Goal: Task Accomplishment & Management: Manage account settings

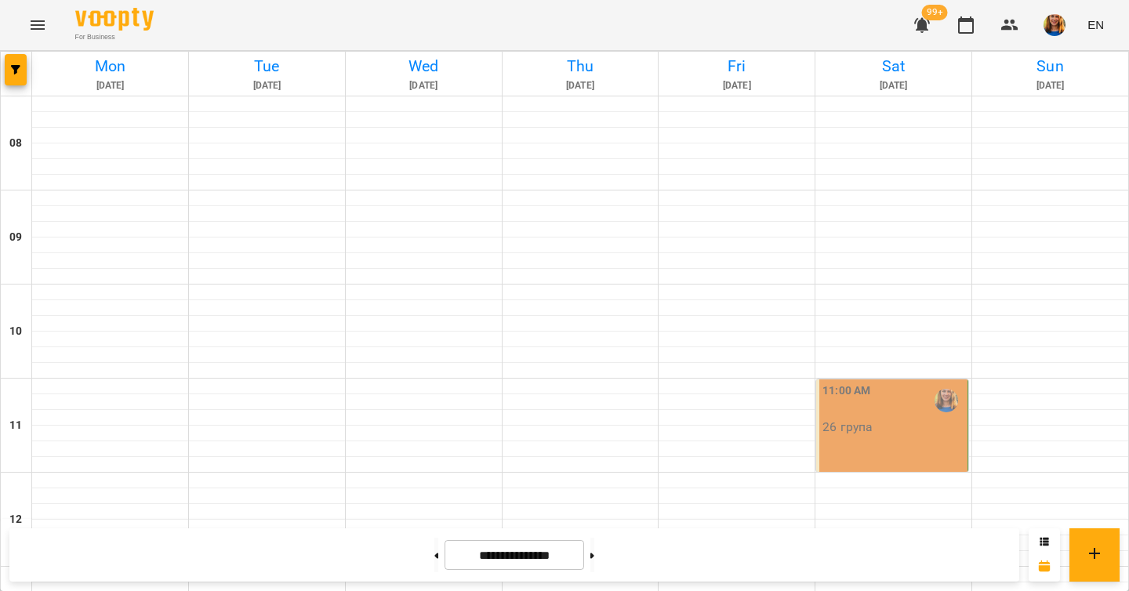
scroll to position [139, 0]
click at [876, 380] on div "11:00 AM 26 група" at bounding box center [893, 426] width 152 height 93
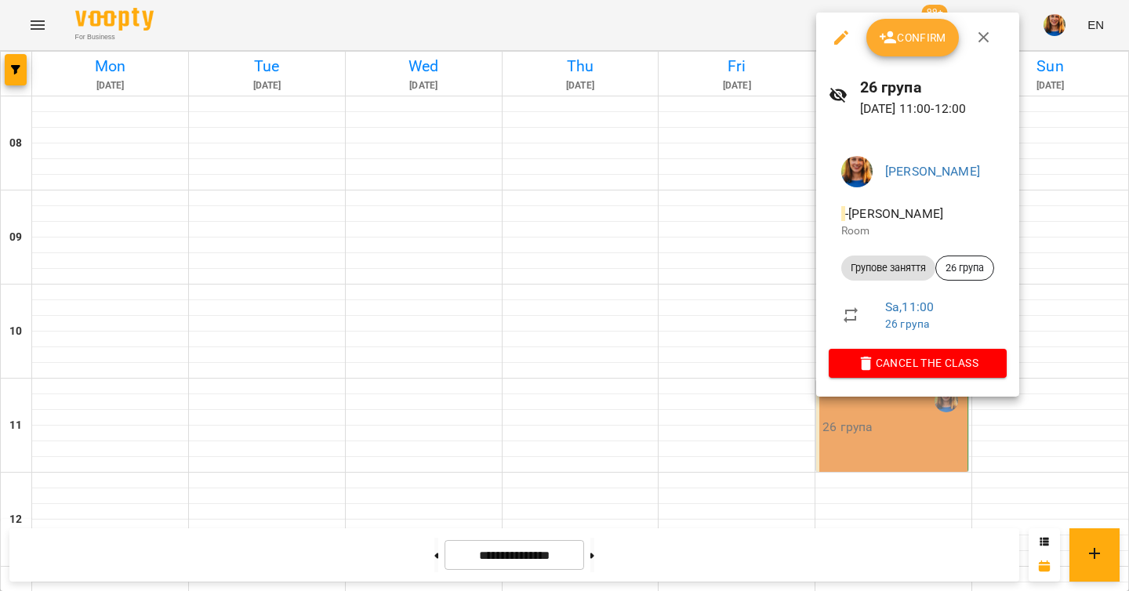
click at [906, 36] on span "Confirm" at bounding box center [912, 37] width 67 height 19
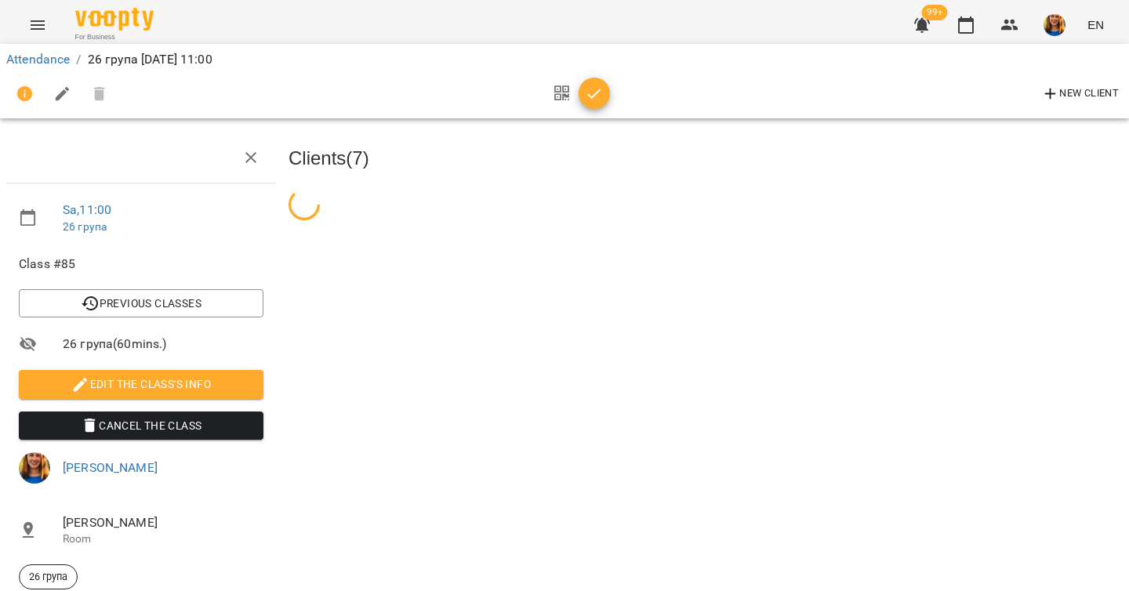
scroll to position [104, 0]
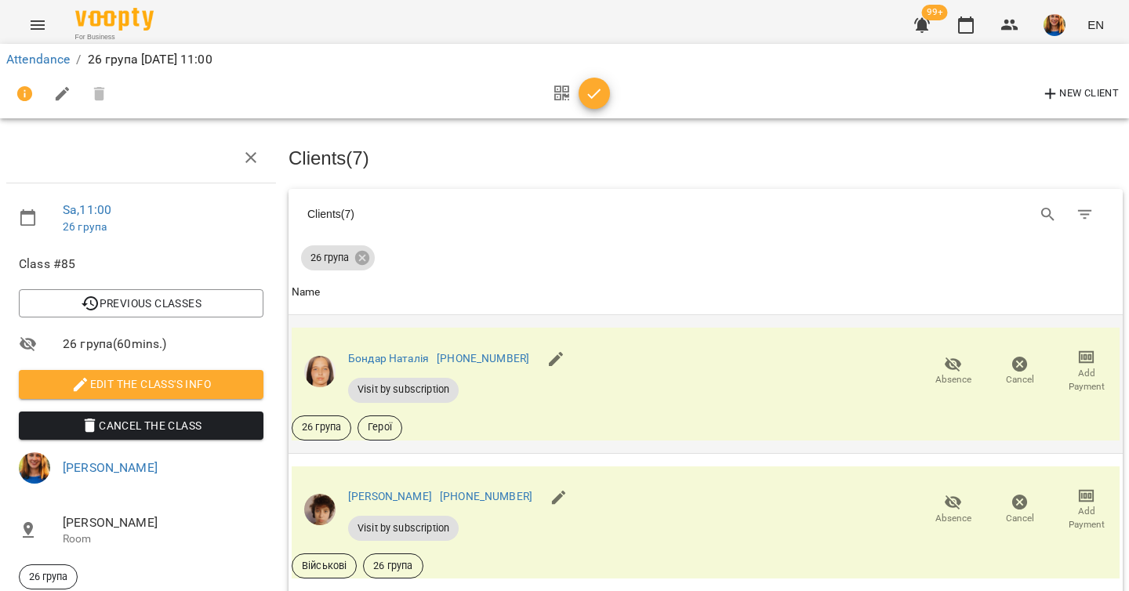
click at [956, 357] on icon "button" at bounding box center [953, 364] width 17 height 15
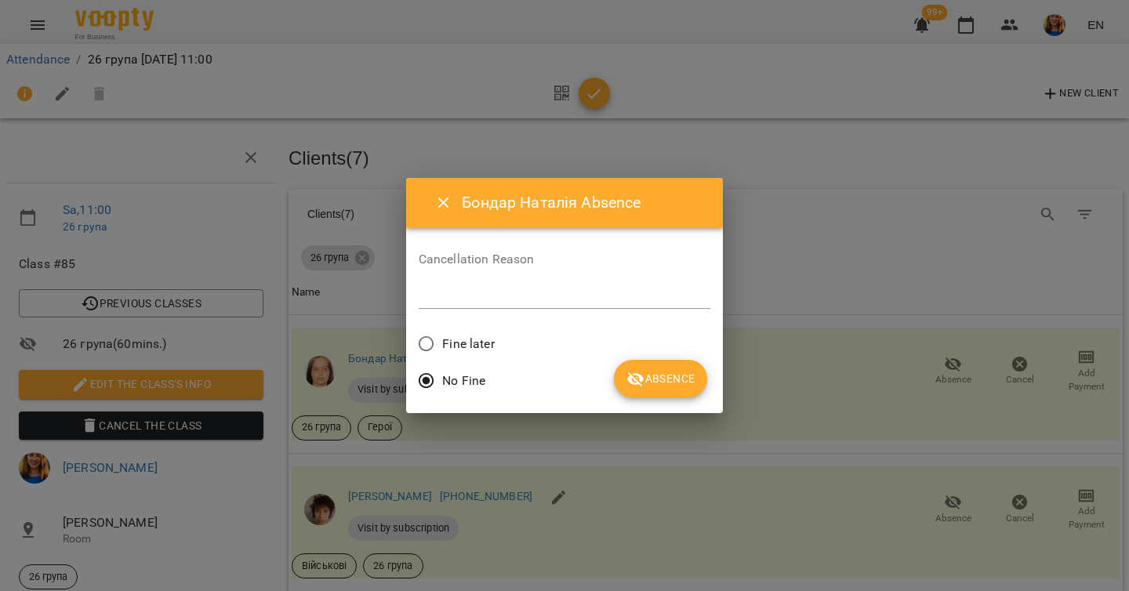
click at [683, 388] on button "Absence" at bounding box center [660, 379] width 93 height 38
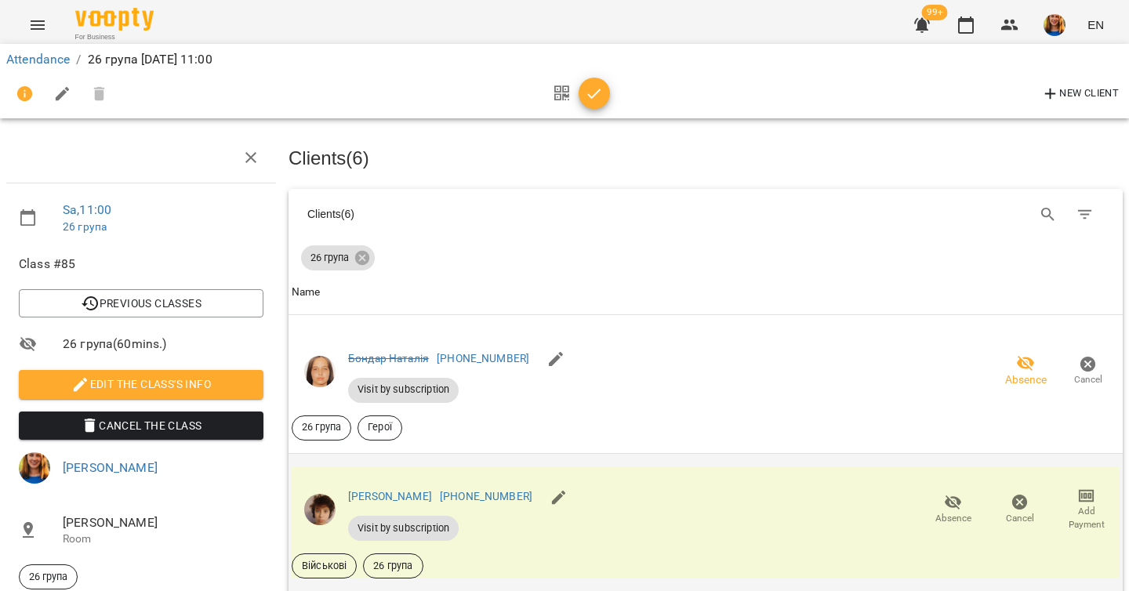
scroll to position [268, 0]
click at [955, 496] on icon "button" at bounding box center [953, 503] width 17 height 15
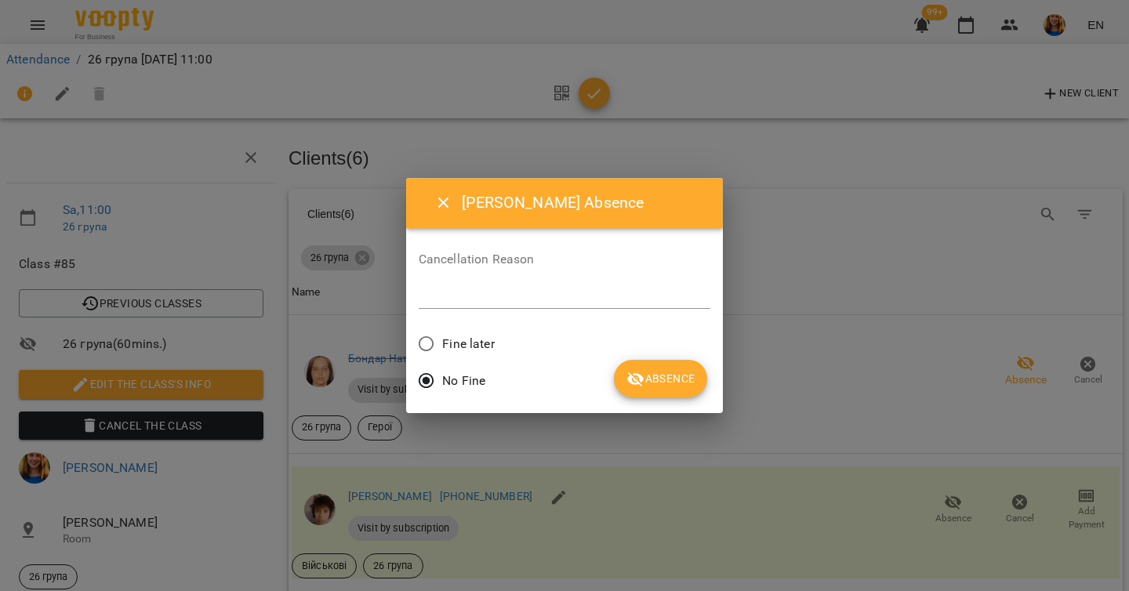
click at [663, 390] on button "Absence" at bounding box center [660, 379] width 93 height 38
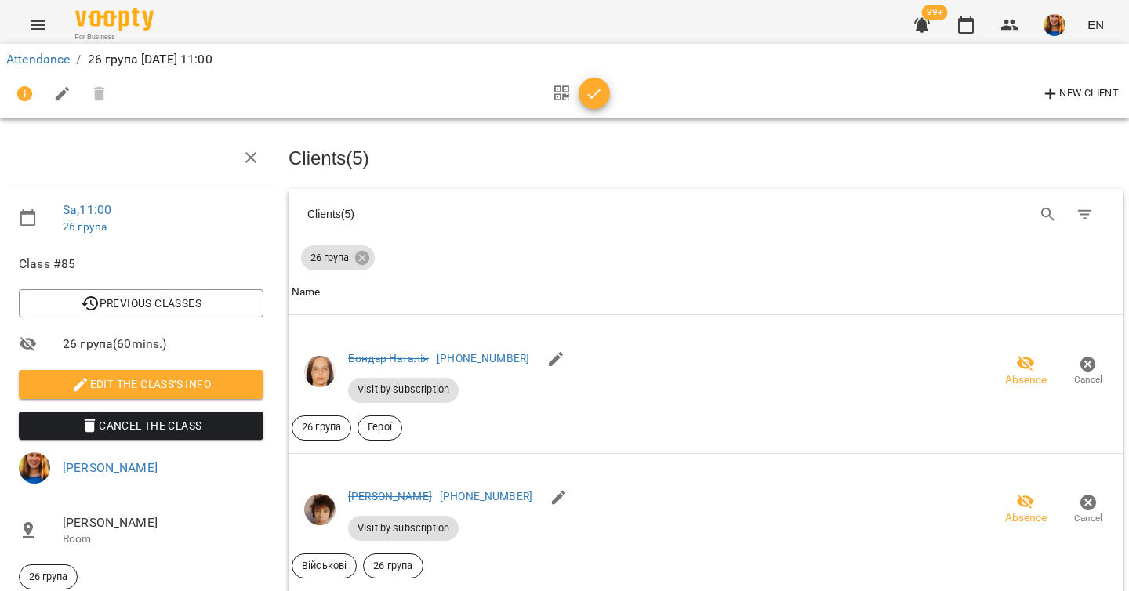
scroll to position [751, 0]
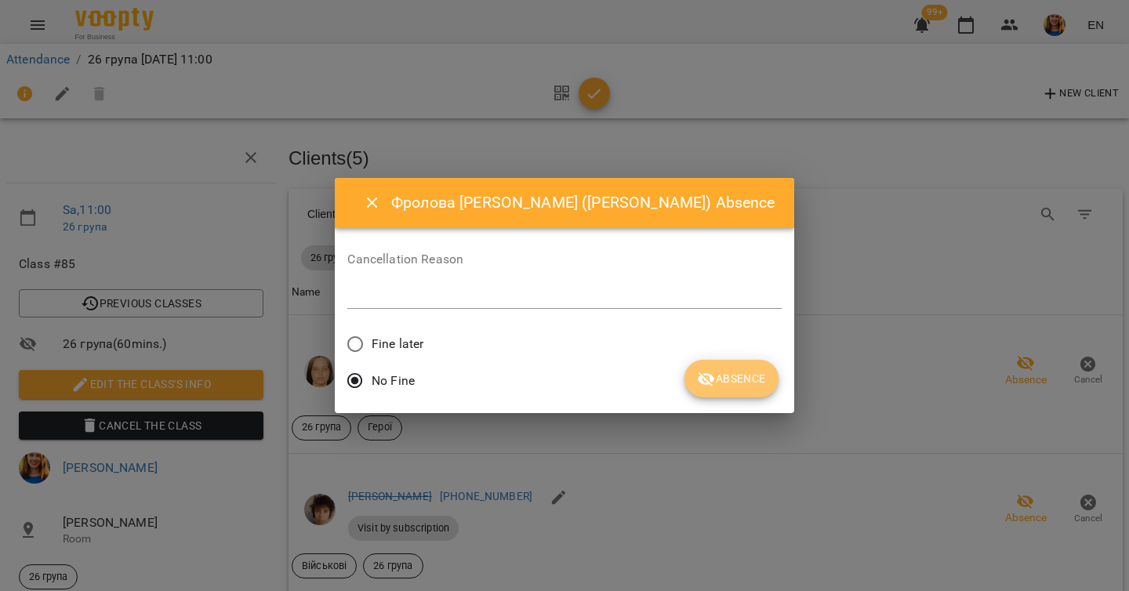
click at [725, 372] on span "Absence" at bounding box center [731, 378] width 68 height 19
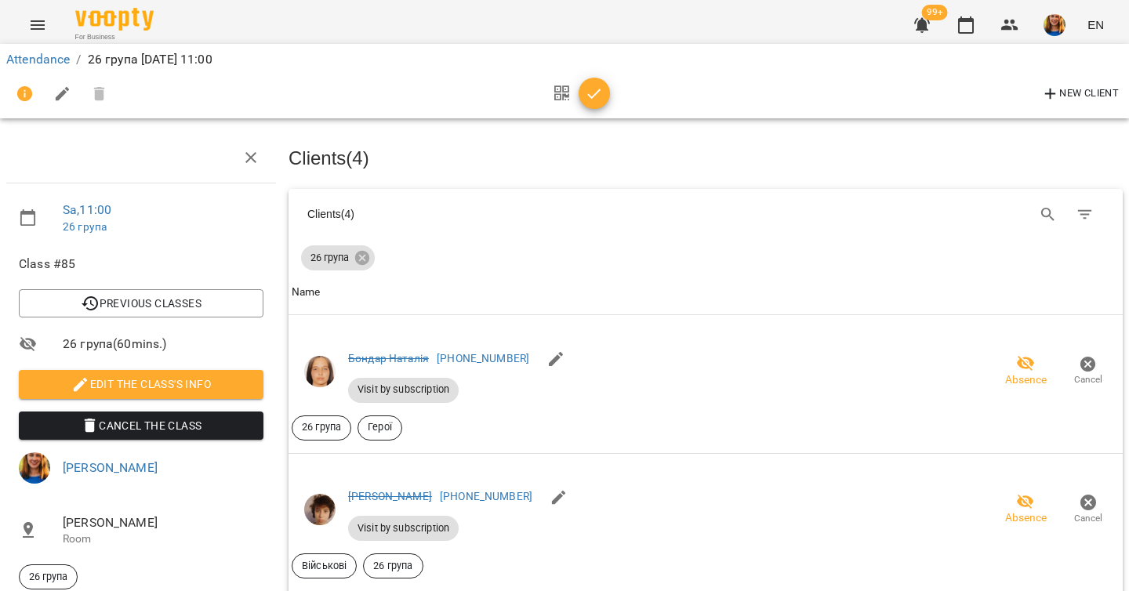
click at [595, 96] on icon "button" at bounding box center [594, 94] width 19 height 19
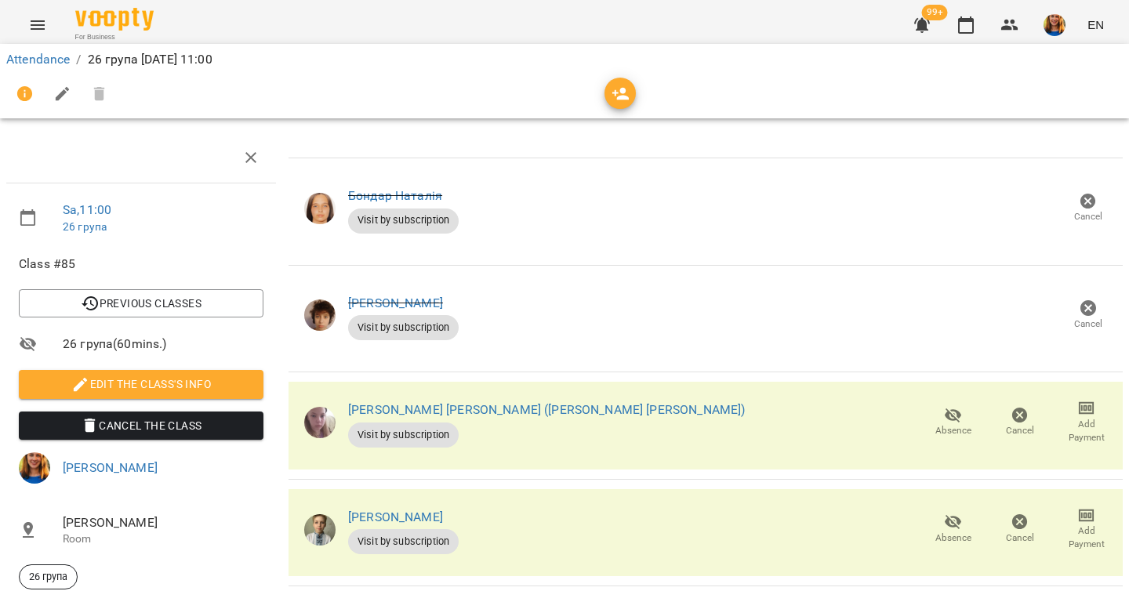
scroll to position [336, 0]
click at [39, 58] on link "Attendance" at bounding box center [38, 59] width 64 height 15
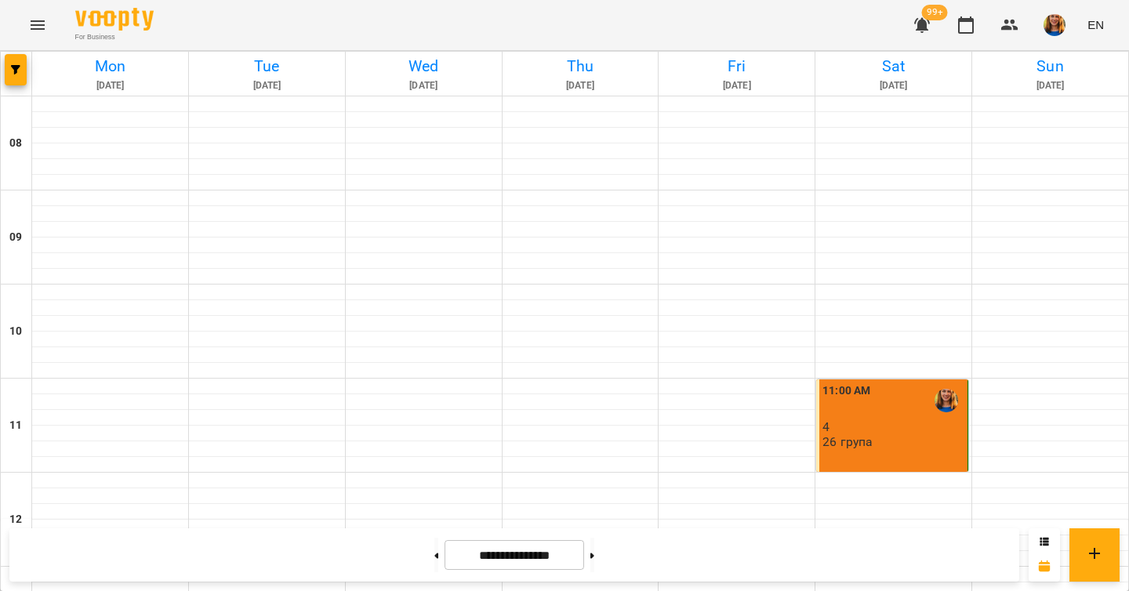
click at [1062, 28] on img "button" at bounding box center [1055, 25] width 22 height 22
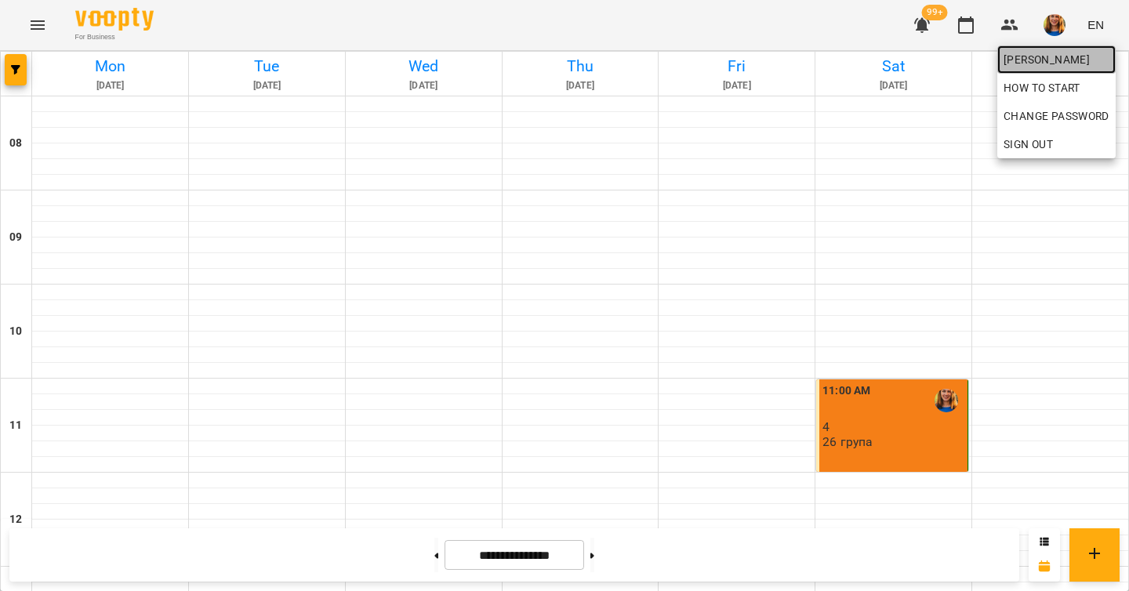
click at [1058, 56] on span "[PERSON_NAME]" at bounding box center [1057, 59] width 106 height 19
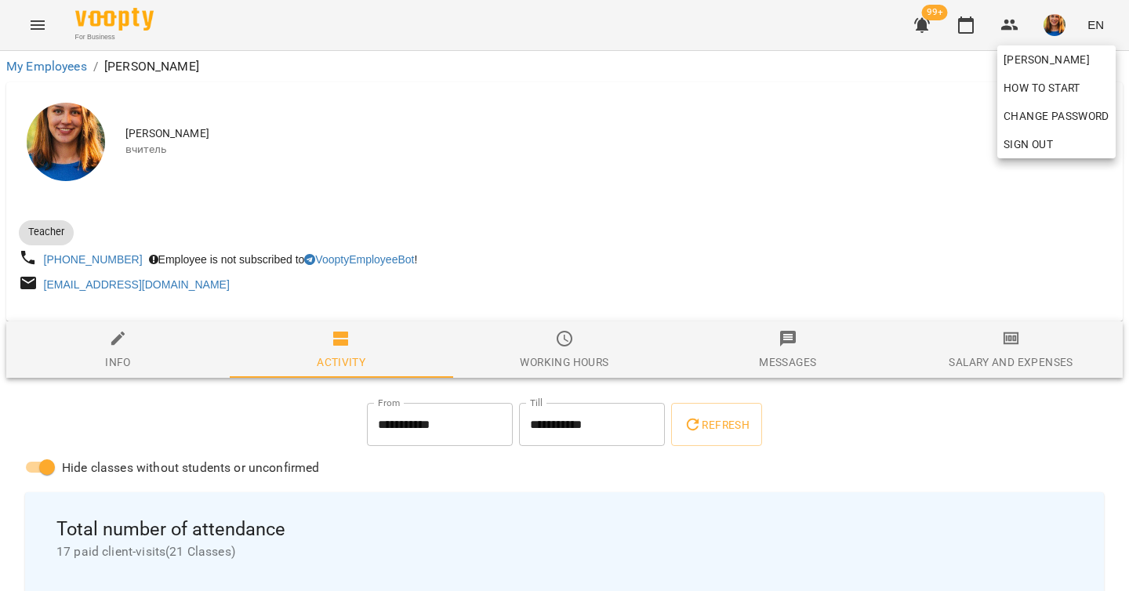
click at [916, 8] on div at bounding box center [564, 295] width 1129 height 591
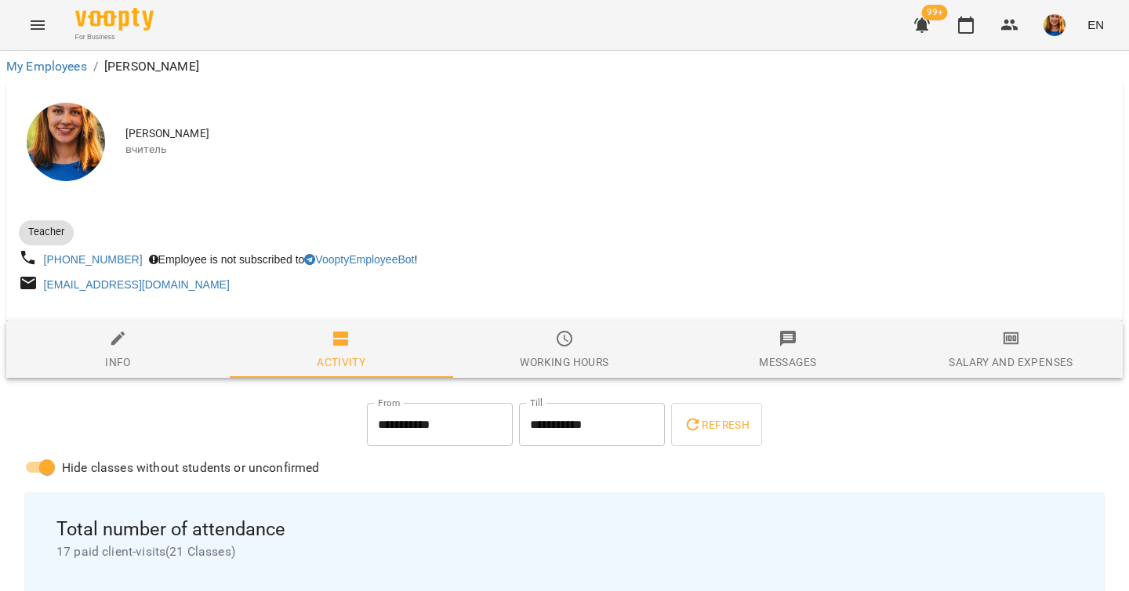
click at [943, 38] on div "99+ EN" at bounding box center [1007, 25] width 207 height 41
click at [928, 24] on icon "button" at bounding box center [923, 25] width 16 height 15
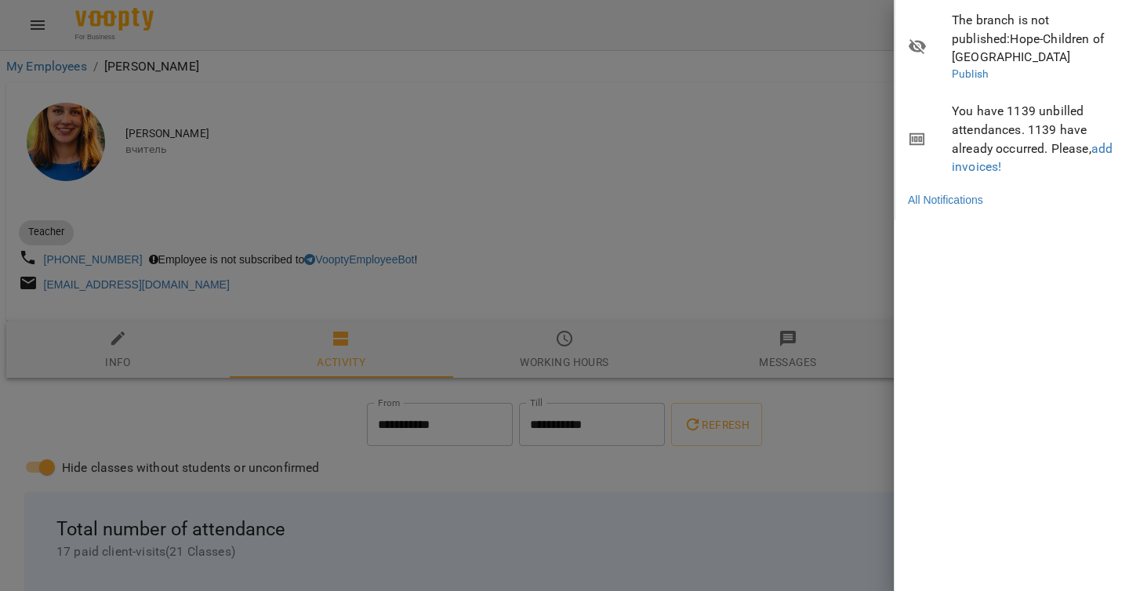
click at [694, 172] on div at bounding box center [564, 295] width 1129 height 591
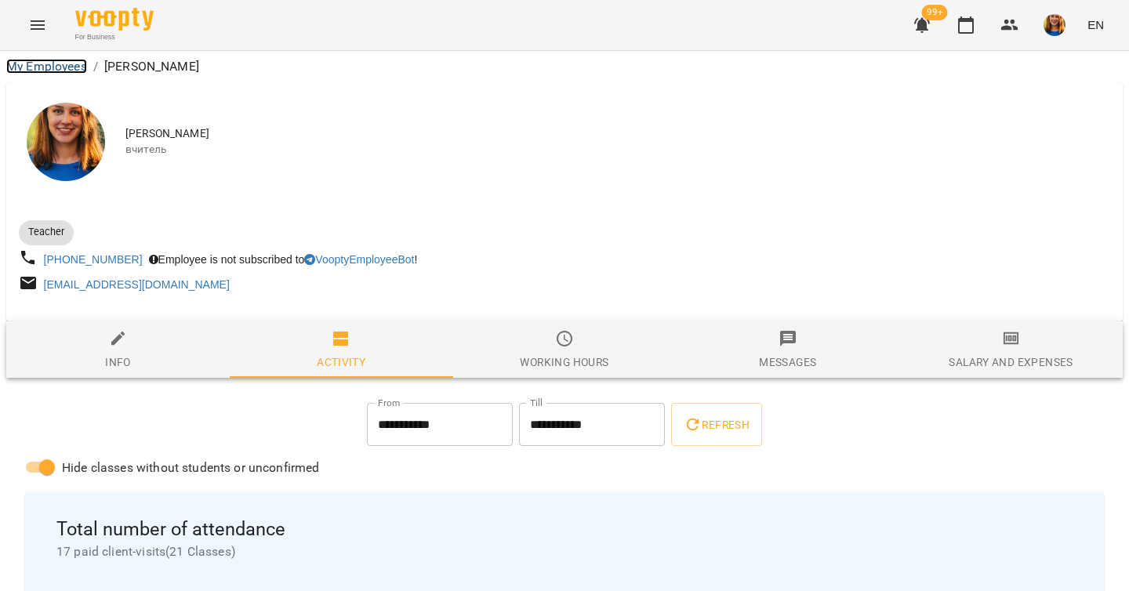
click at [64, 60] on link "My Employees" at bounding box center [46, 66] width 81 height 15
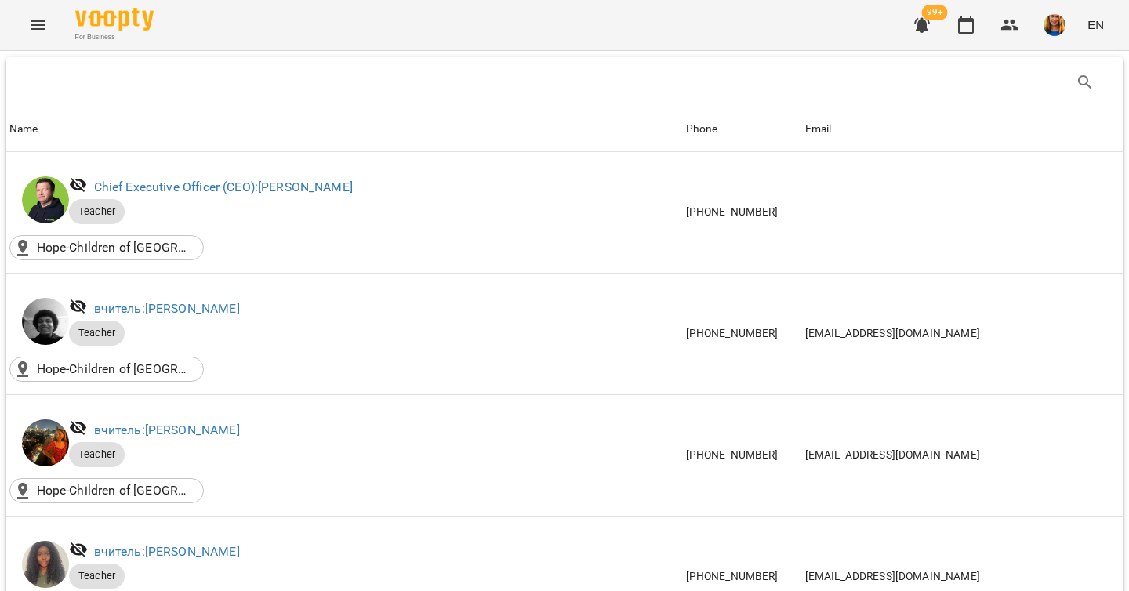
click at [38, 16] on icon "Menu" at bounding box center [37, 25] width 19 height 19
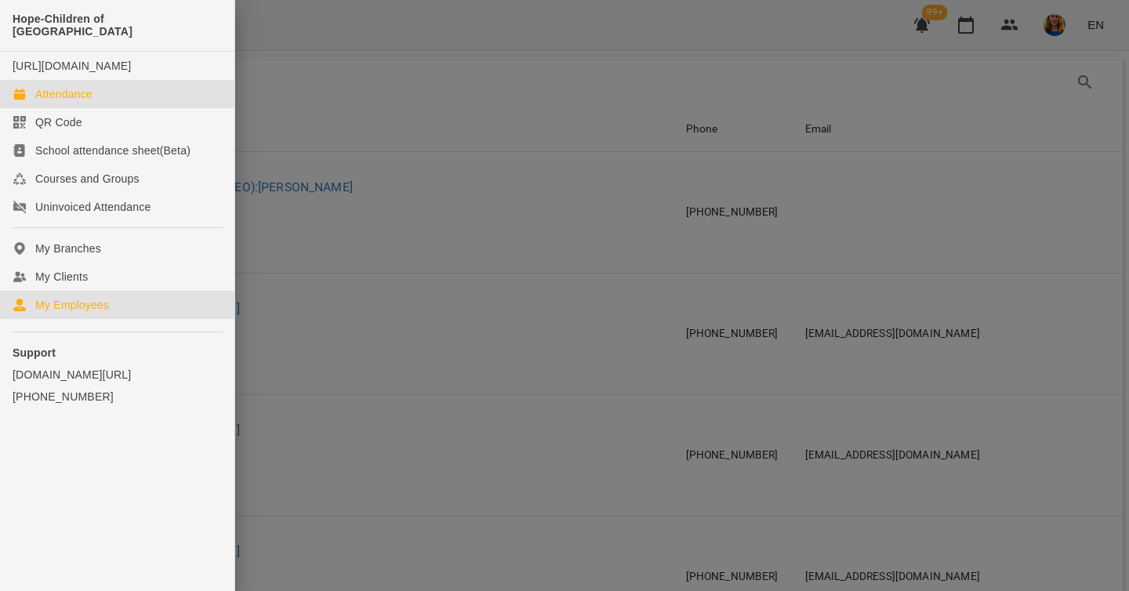
click at [71, 101] on div "Attendance" at bounding box center [63, 94] width 57 height 16
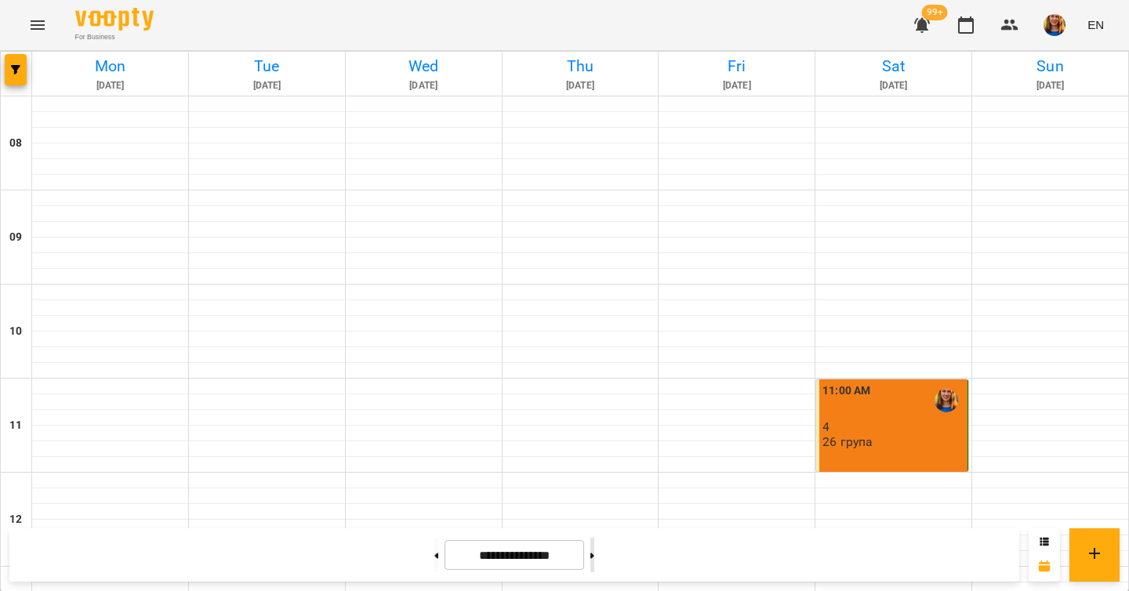
click at [595, 548] on button at bounding box center [593, 555] width 4 height 35
type input "**********"
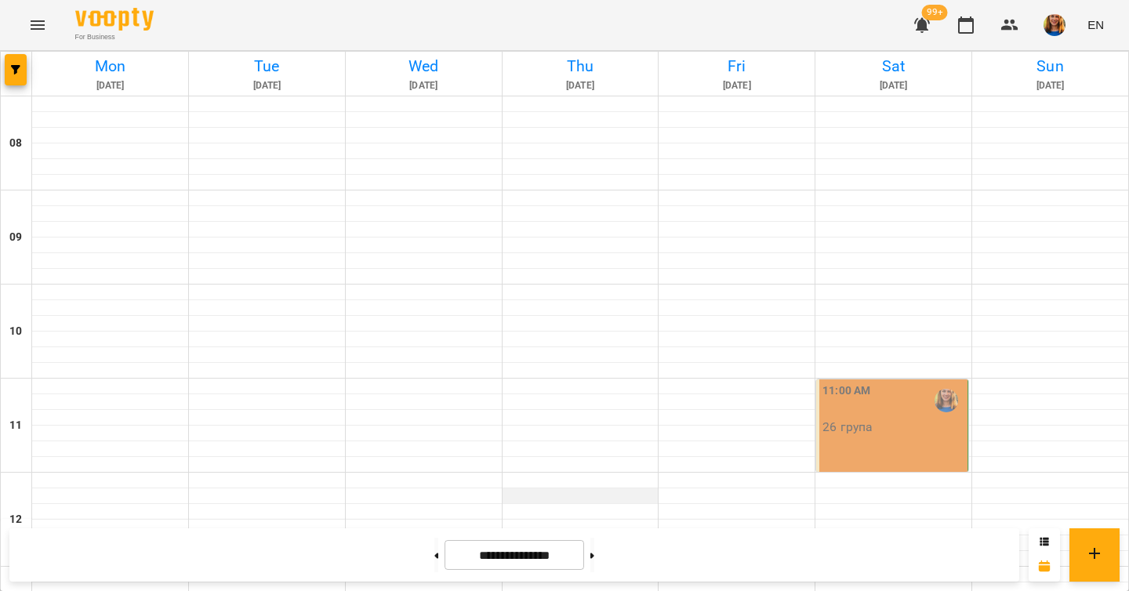
scroll to position [844, 0]
